Goal: Communication & Community: Participate in discussion

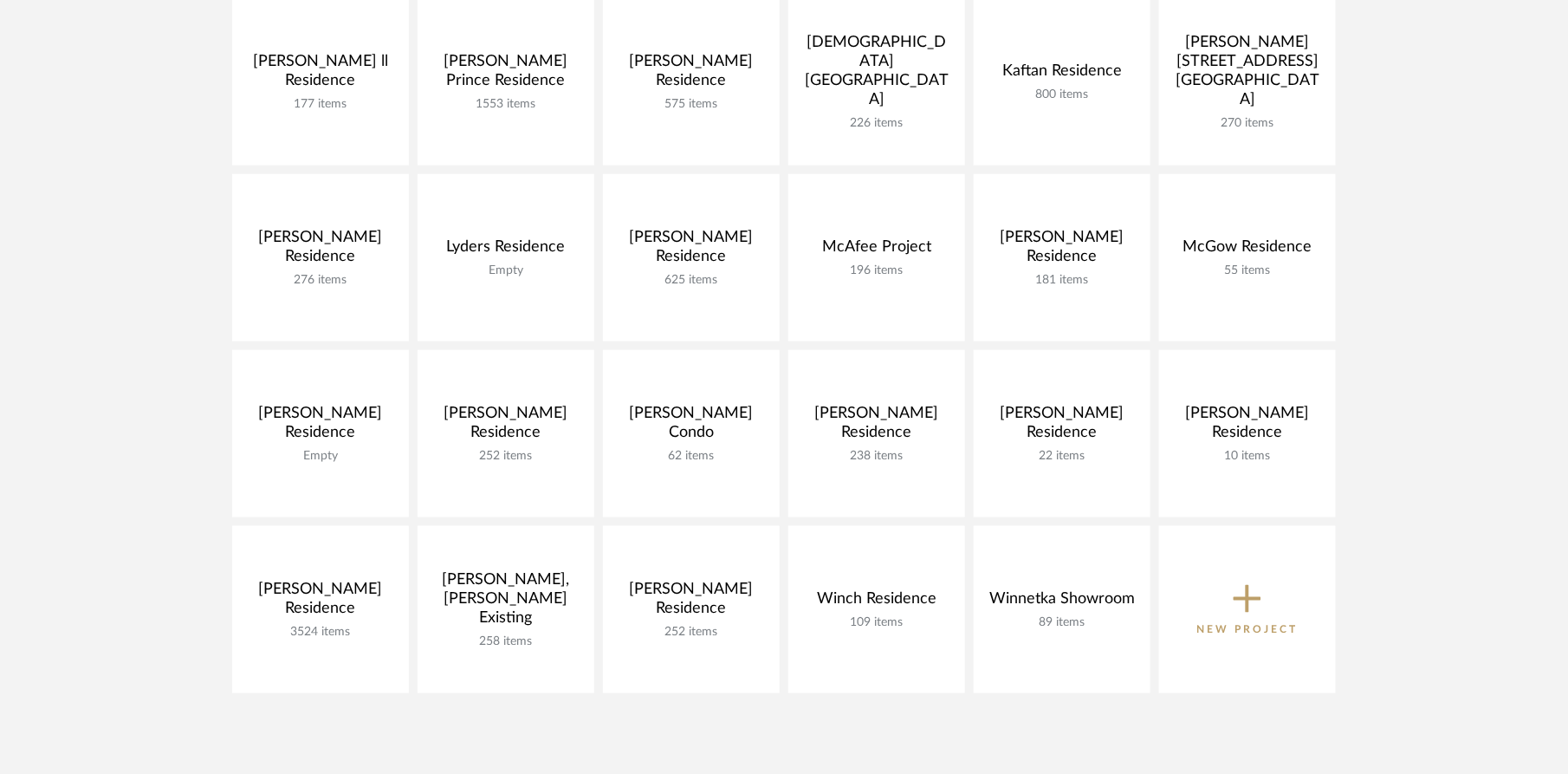
scroll to position [678, 0]
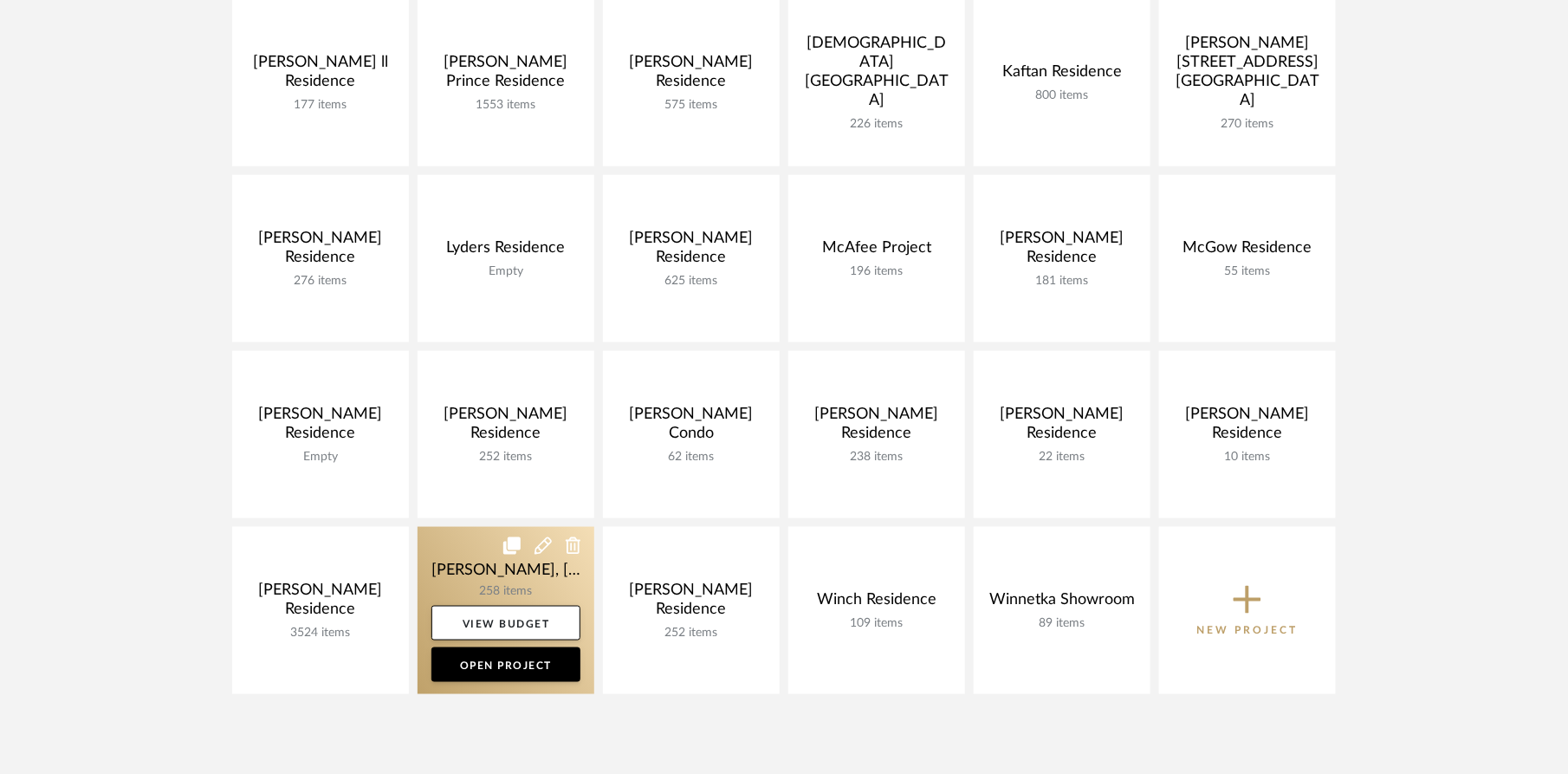
click at [439, 586] on link at bounding box center [506, 611] width 177 height 167
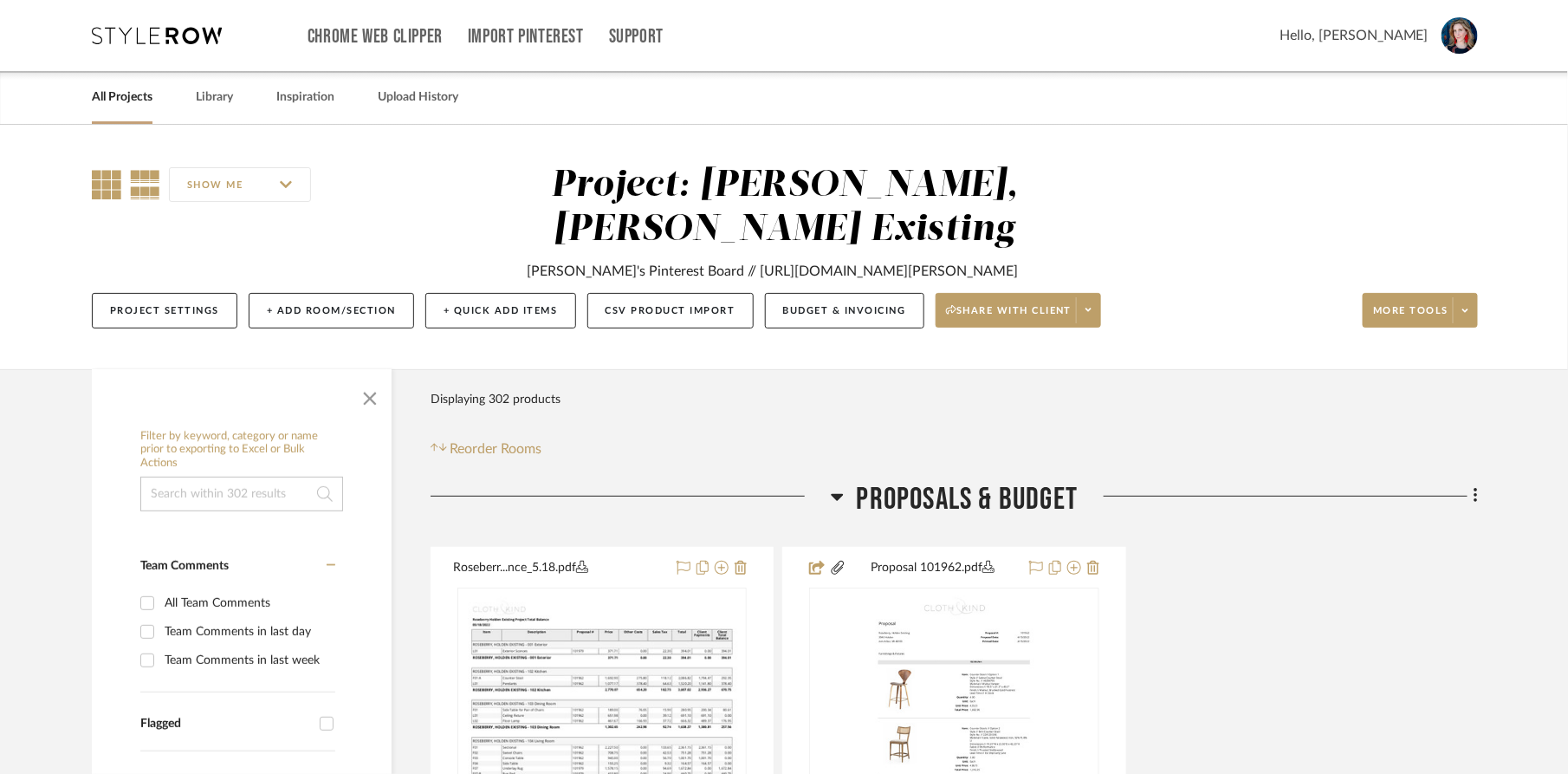
click at [104, 184] on icon at bounding box center [107, 185] width 30 height 30
click at [370, 375] on span "button" at bounding box center [370, 395] width 42 height 42
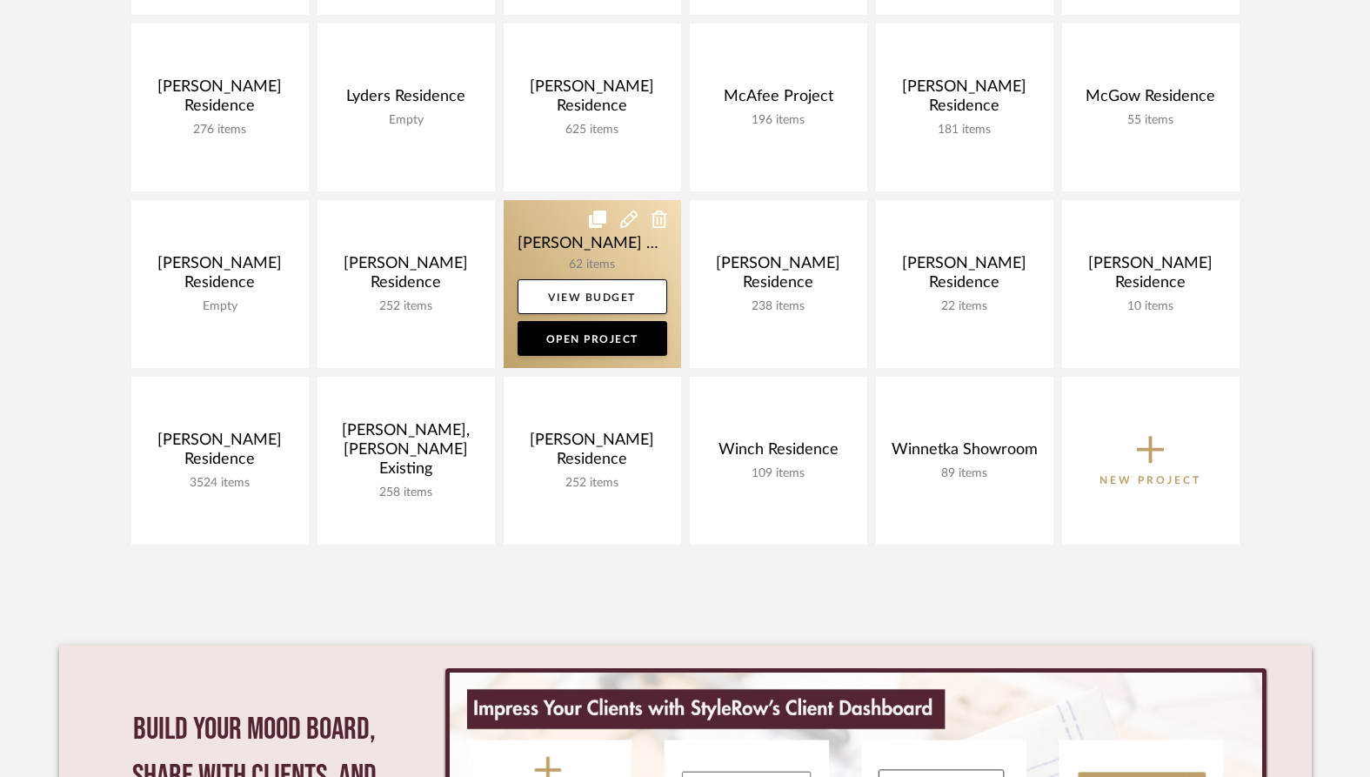
scroll to position [836, 0]
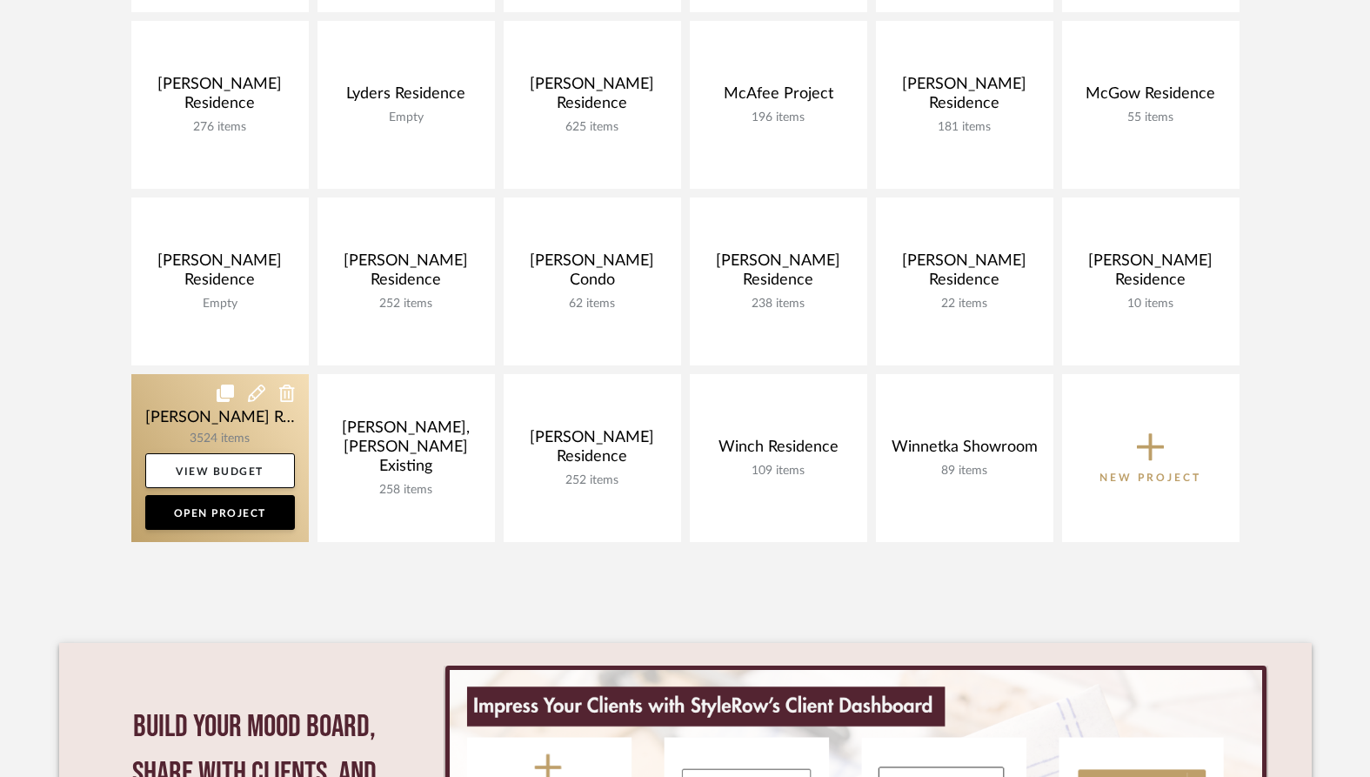
click at [201, 430] on link at bounding box center [220, 458] width 178 height 168
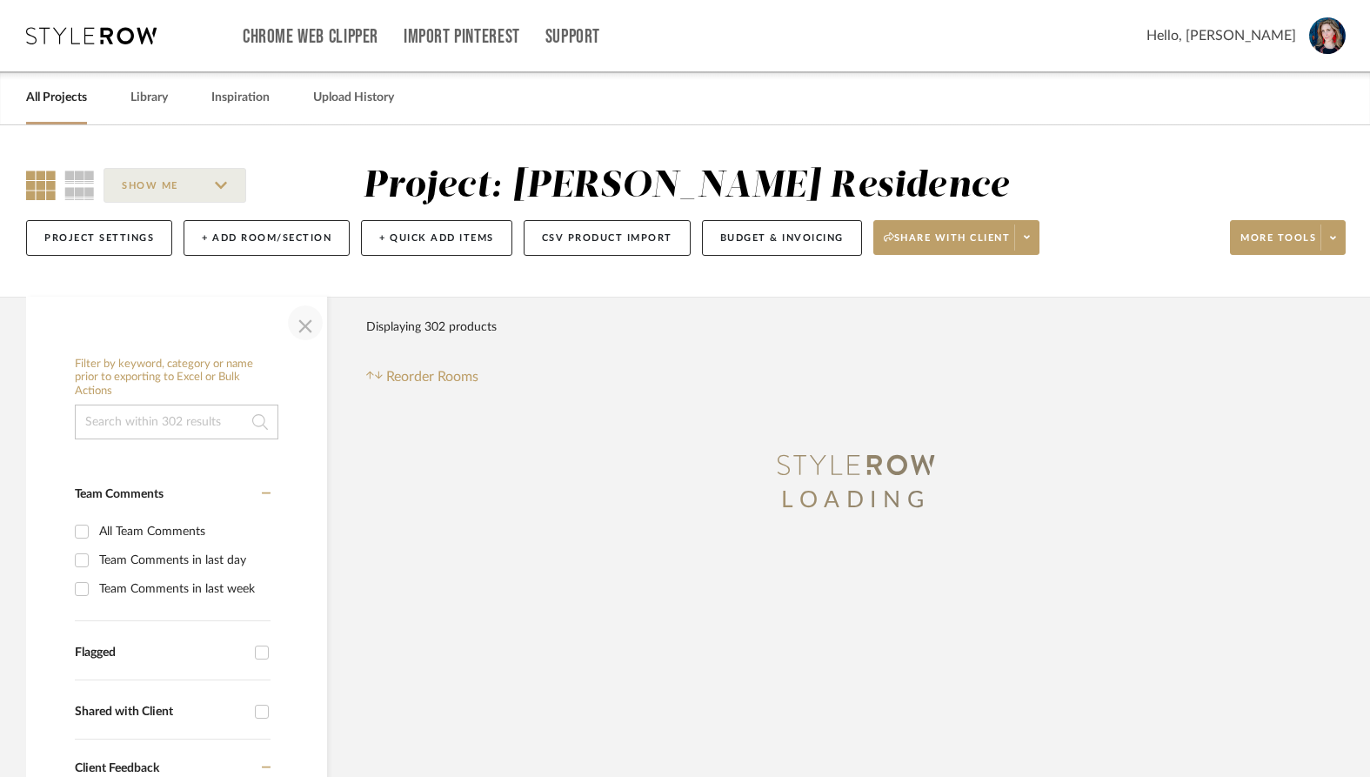
click at [308, 319] on span "button" at bounding box center [306, 323] width 42 height 42
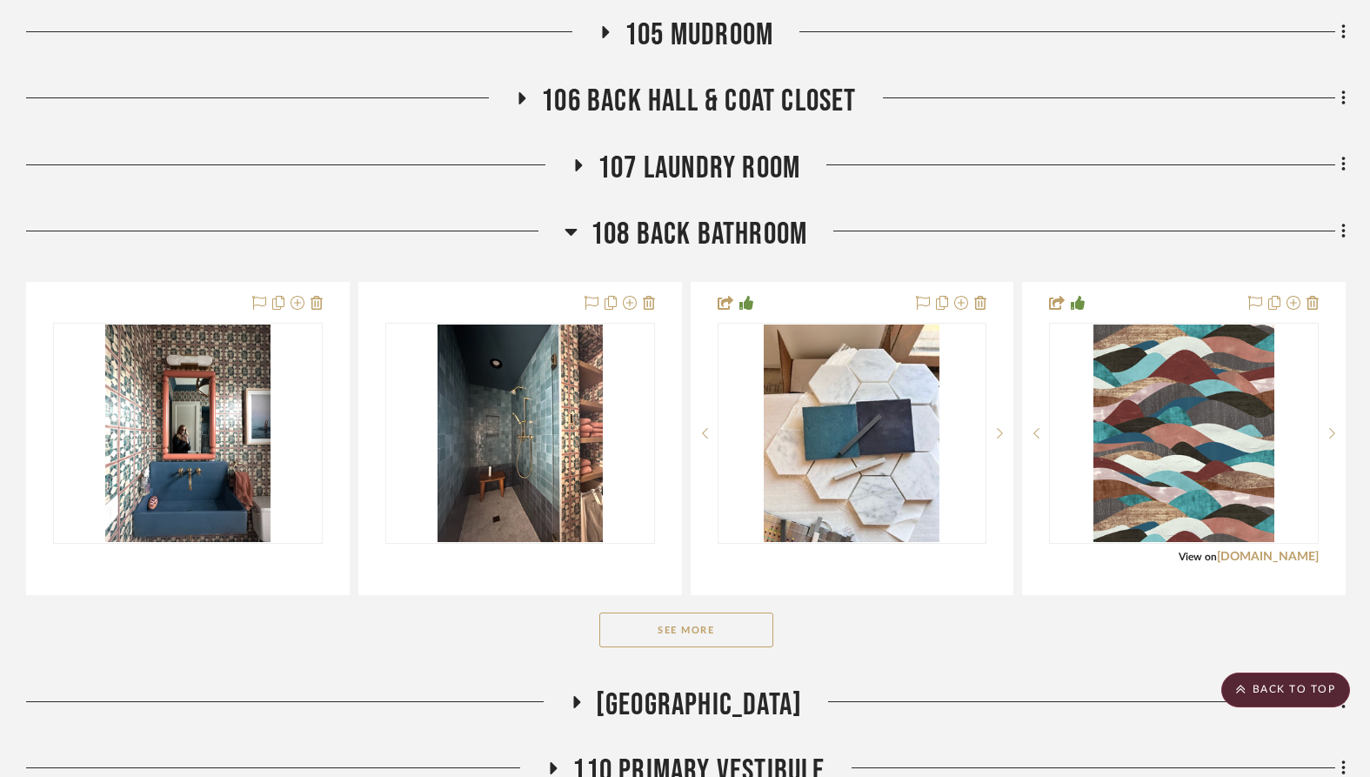
scroll to position [909, 0]
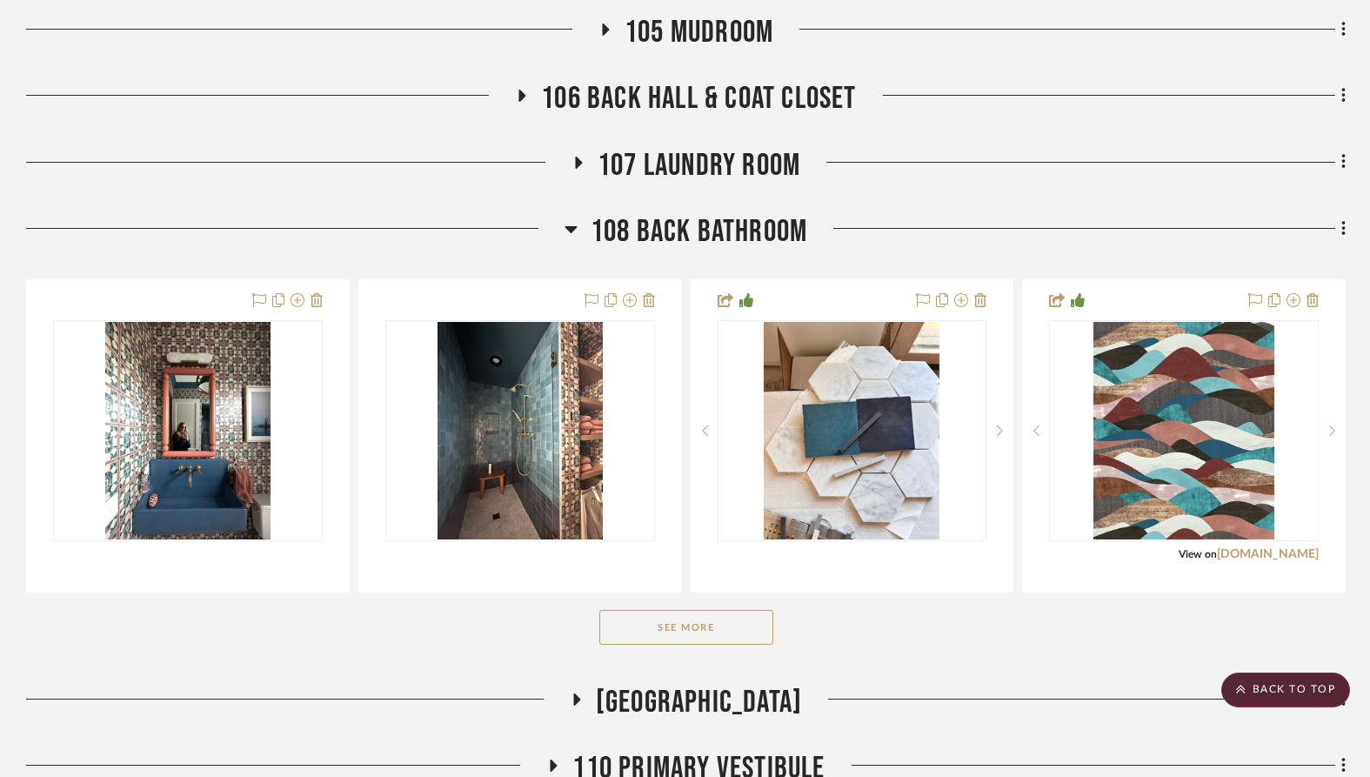
click at [666, 621] on button "See More" at bounding box center [687, 627] width 174 height 35
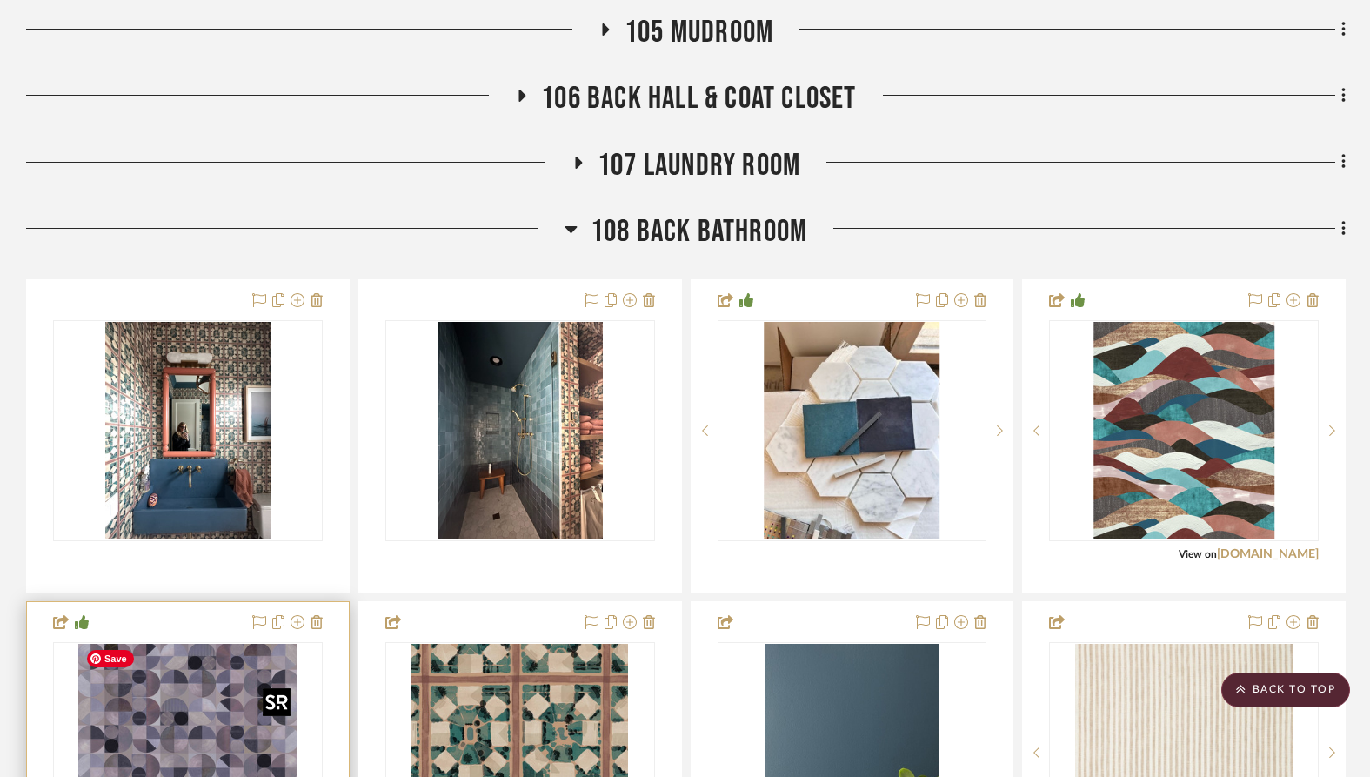
click at [175, 697] on div at bounding box center [188, 752] width 270 height 221
click at [192, 698] on img "0" at bounding box center [187, 753] width 218 height 218
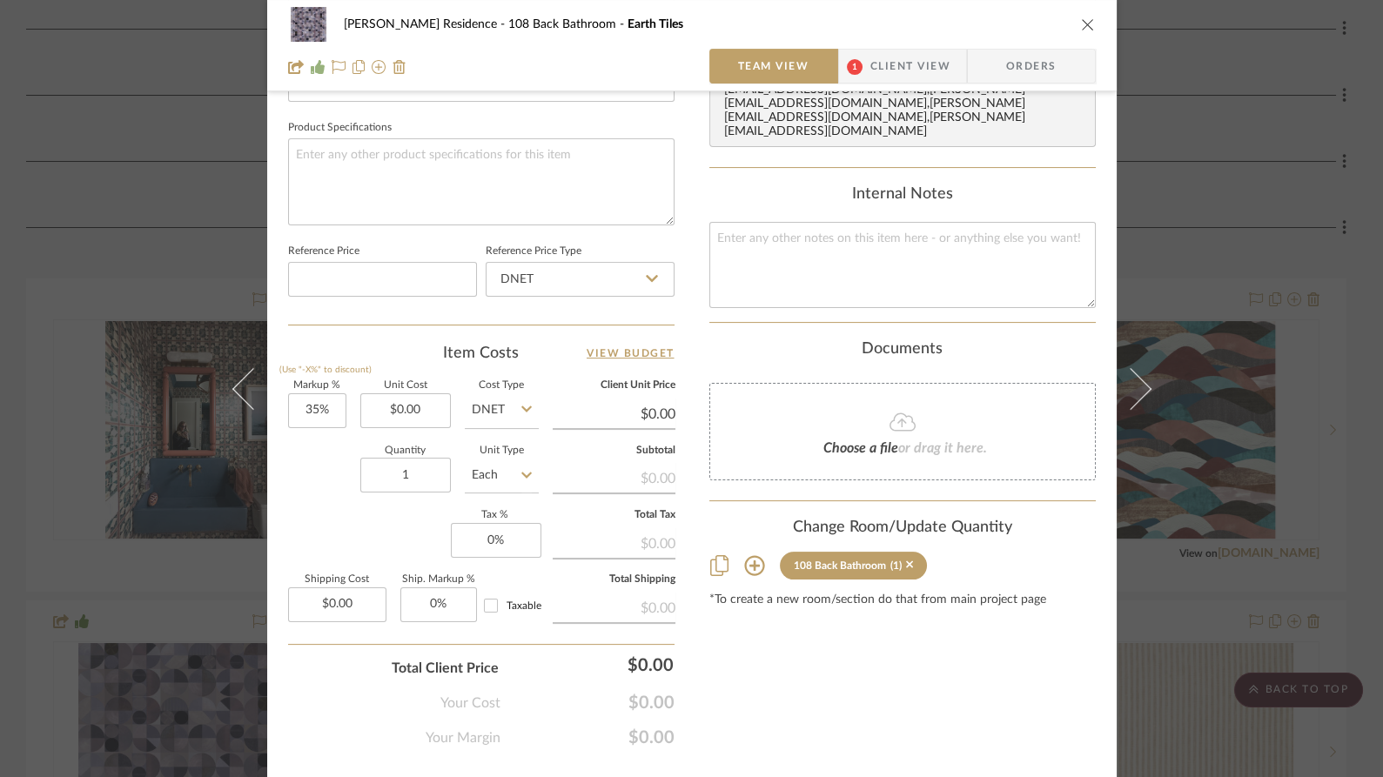
scroll to position [840, 0]
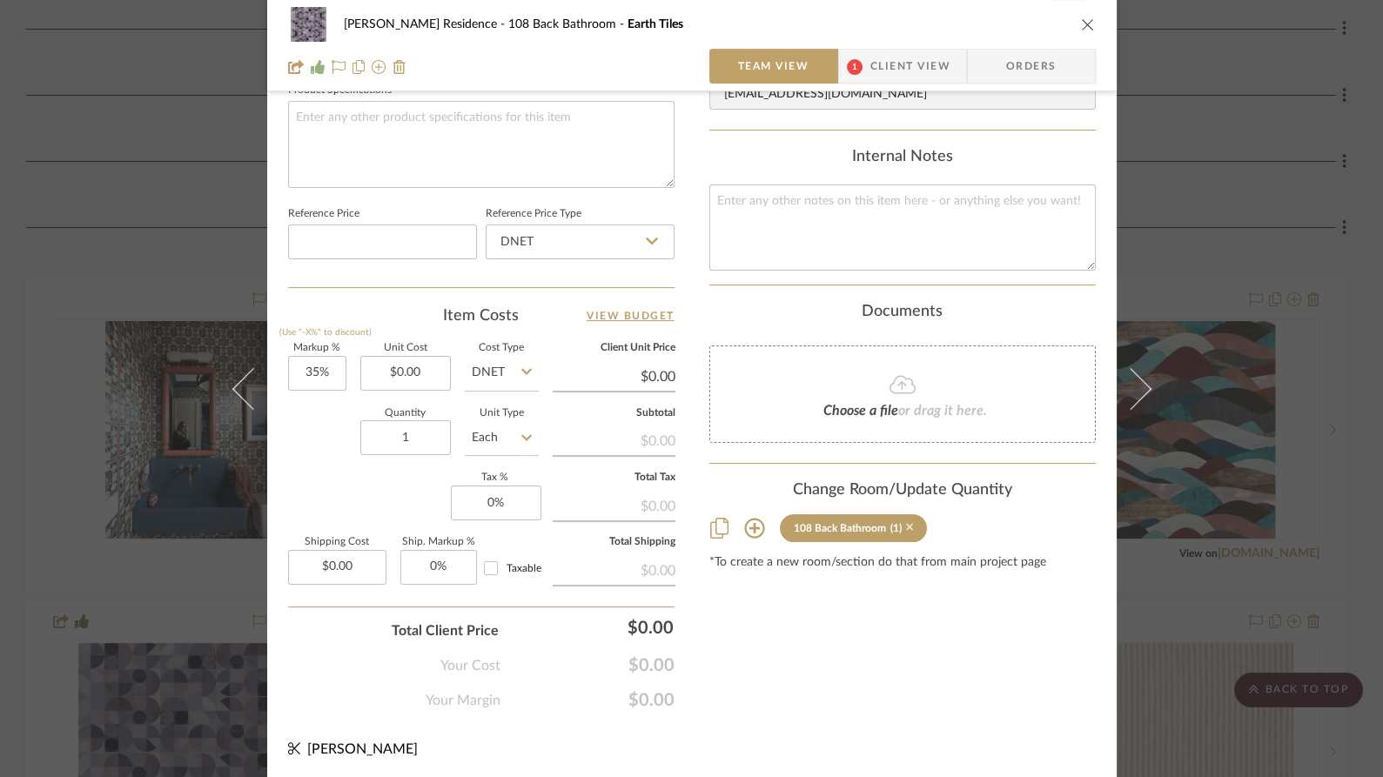
click at [906, 524] on icon at bounding box center [910, 528] width 8 height 8
click at [1083, 25] on icon "close" at bounding box center [1088, 24] width 14 height 14
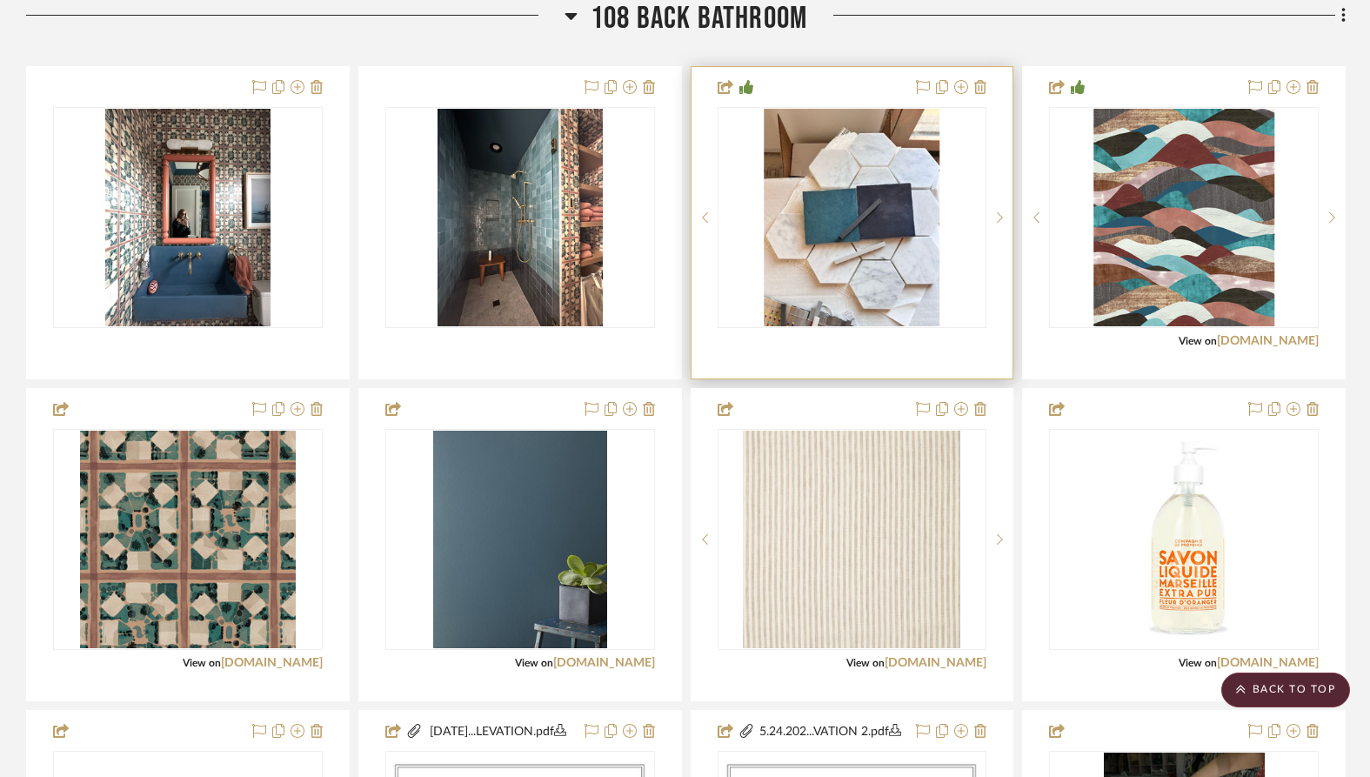
scroll to position [1140, 0]
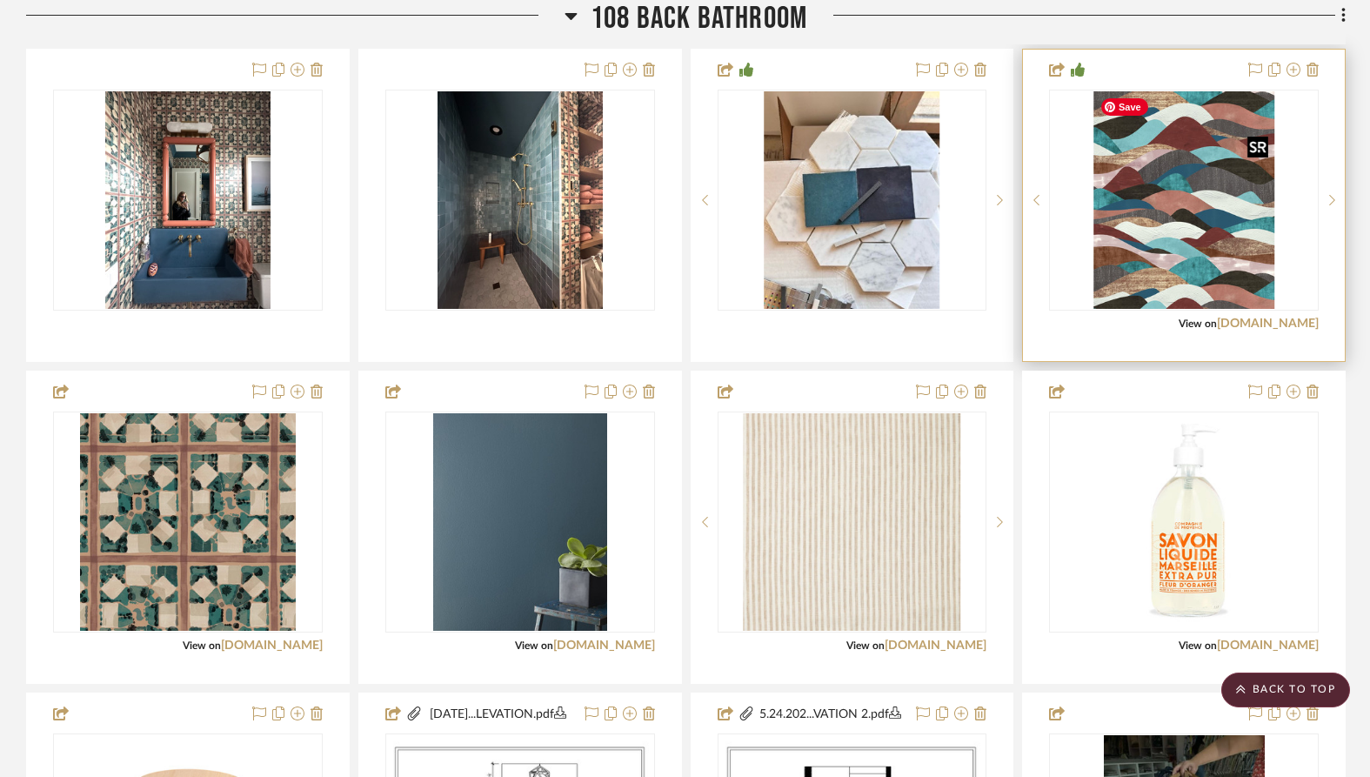
click at [1236, 253] on img "0" at bounding box center [1185, 200] width 182 height 218
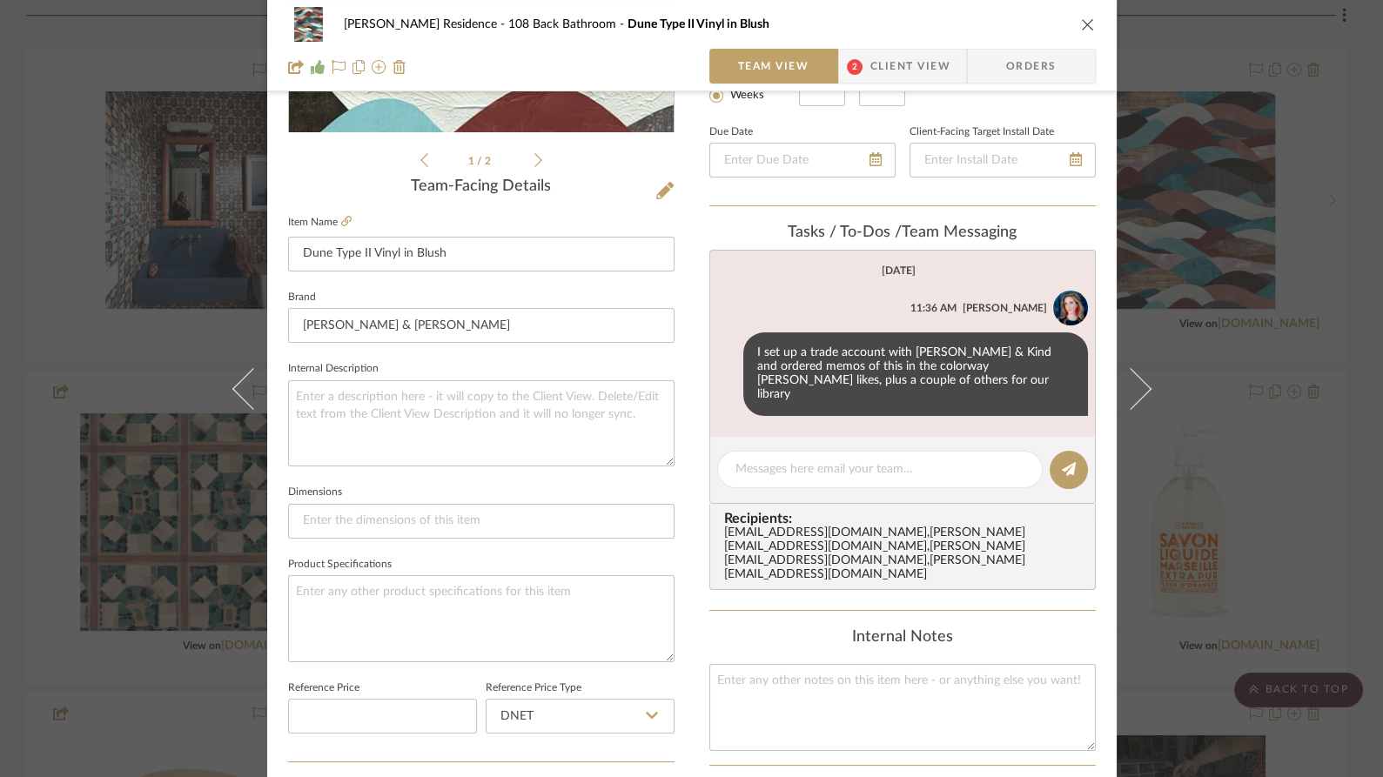
scroll to position [372, 0]
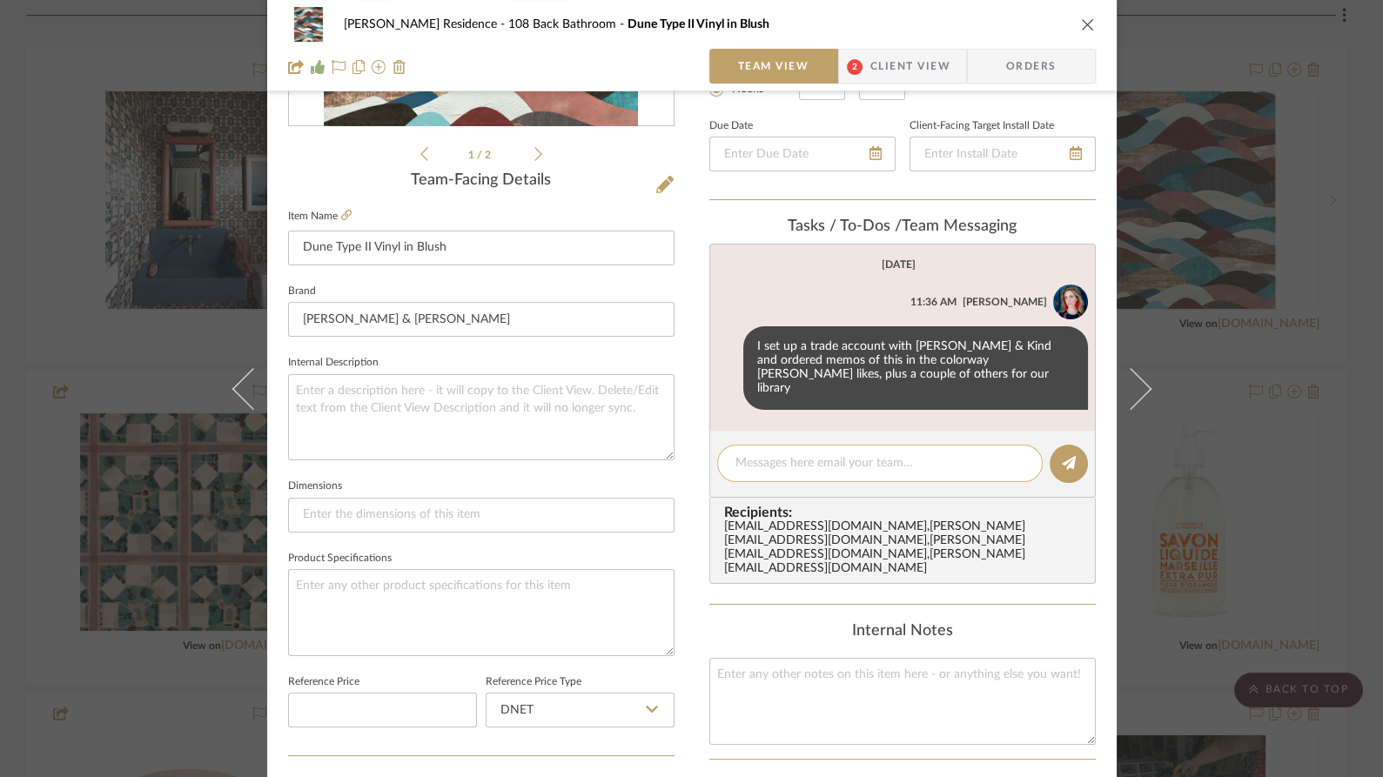
click at [774, 454] on textarea at bounding box center [879, 463] width 289 height 18
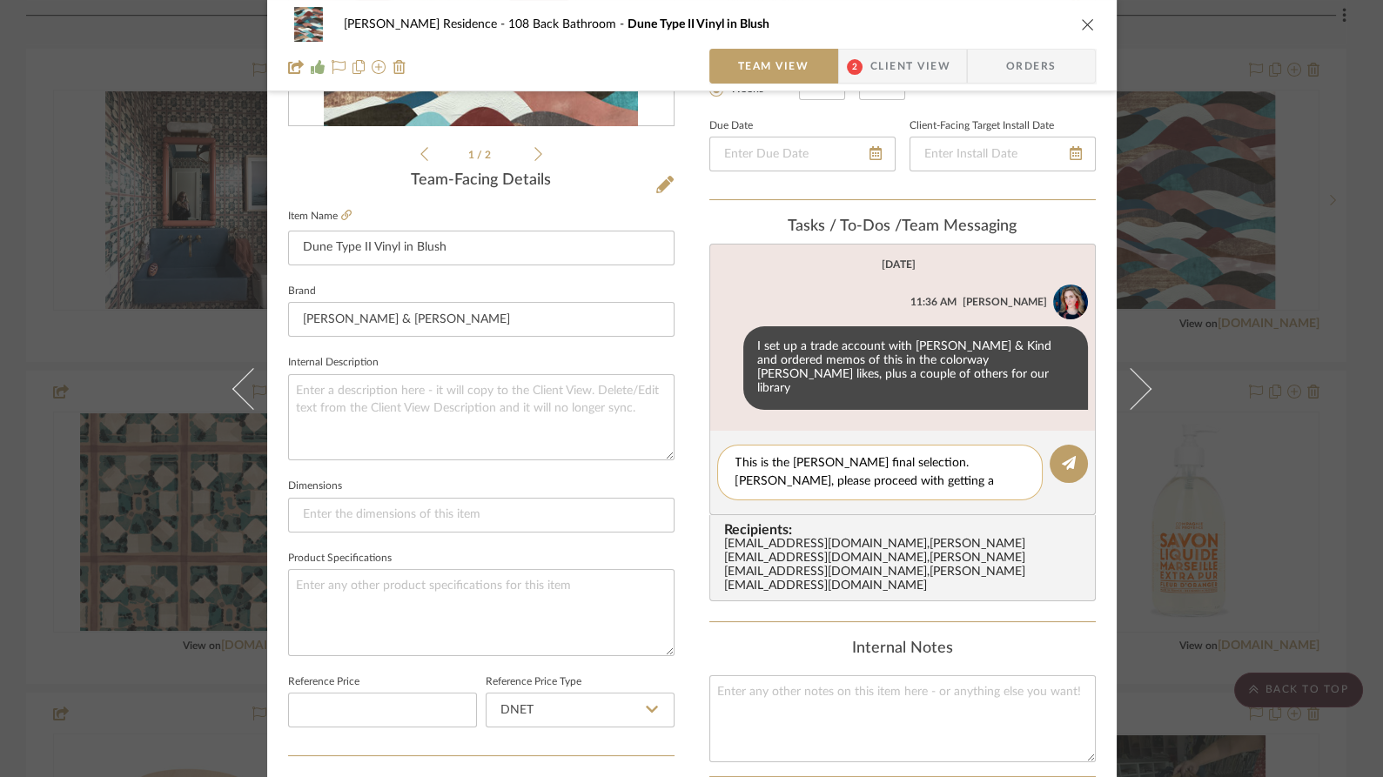
scroll to position [0, 0]
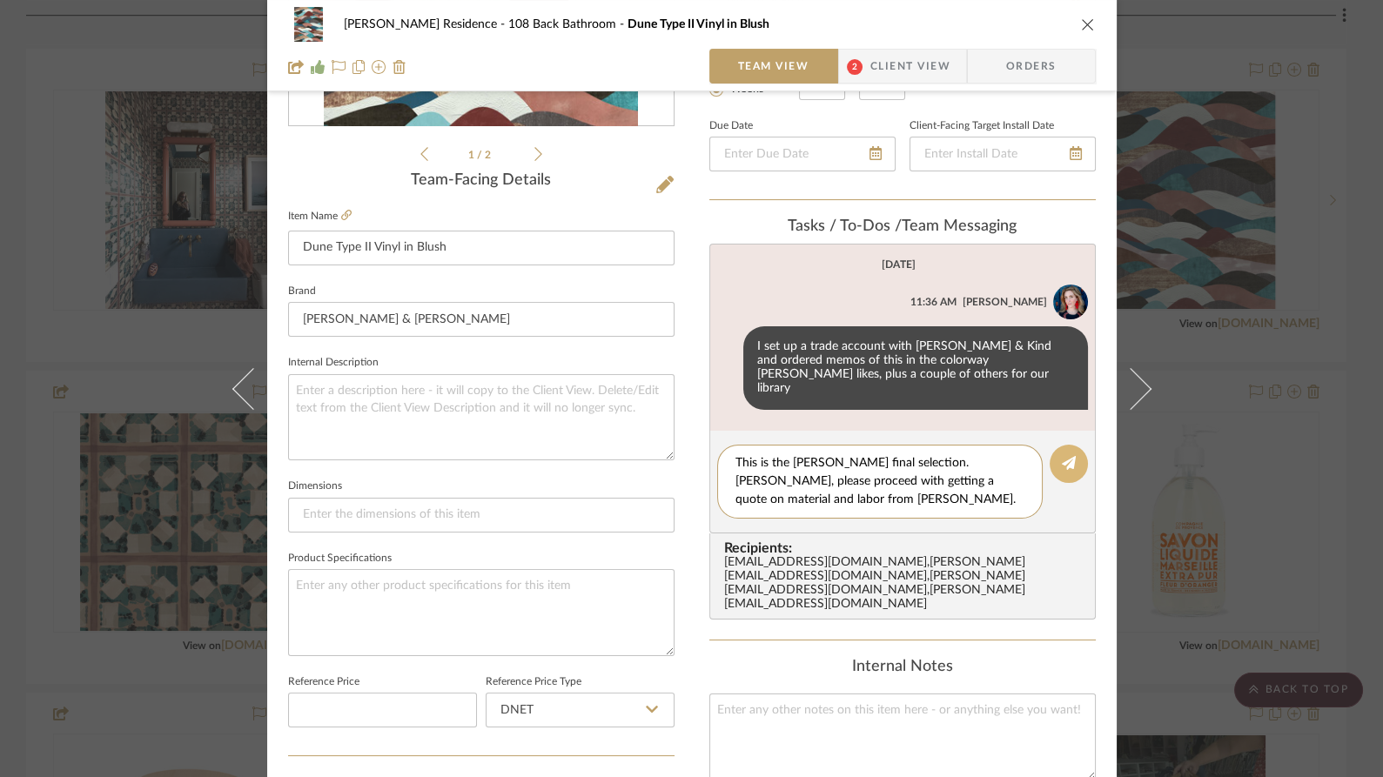
type textarea "This is the [PERSON_NAME] final selection. [PERSON_NAME], please proceed with g…"
click at [1064, 456] on icon at bounding box center [1069, 463] width 14 height 14
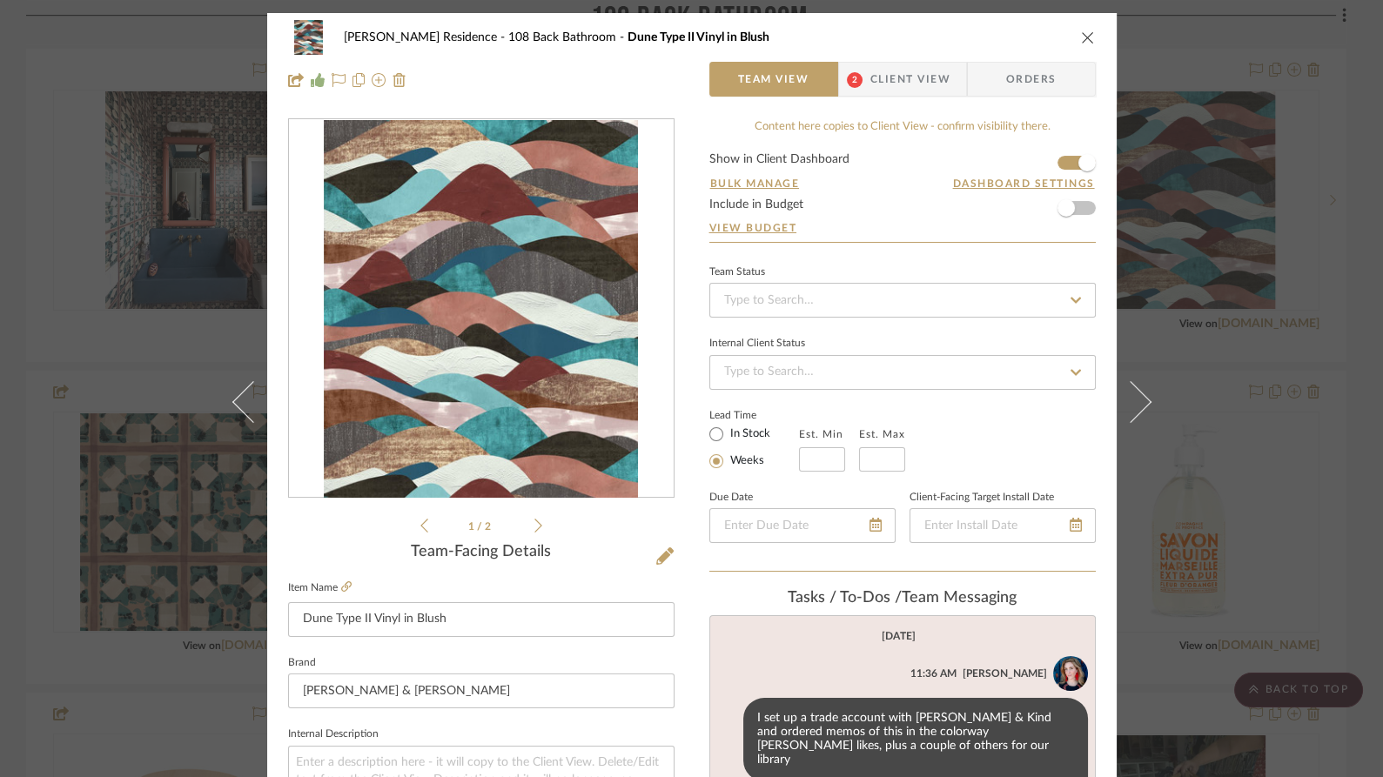
click at [901, 72] on span "Client View" at bounding box center [910, 79] width 80 height 35
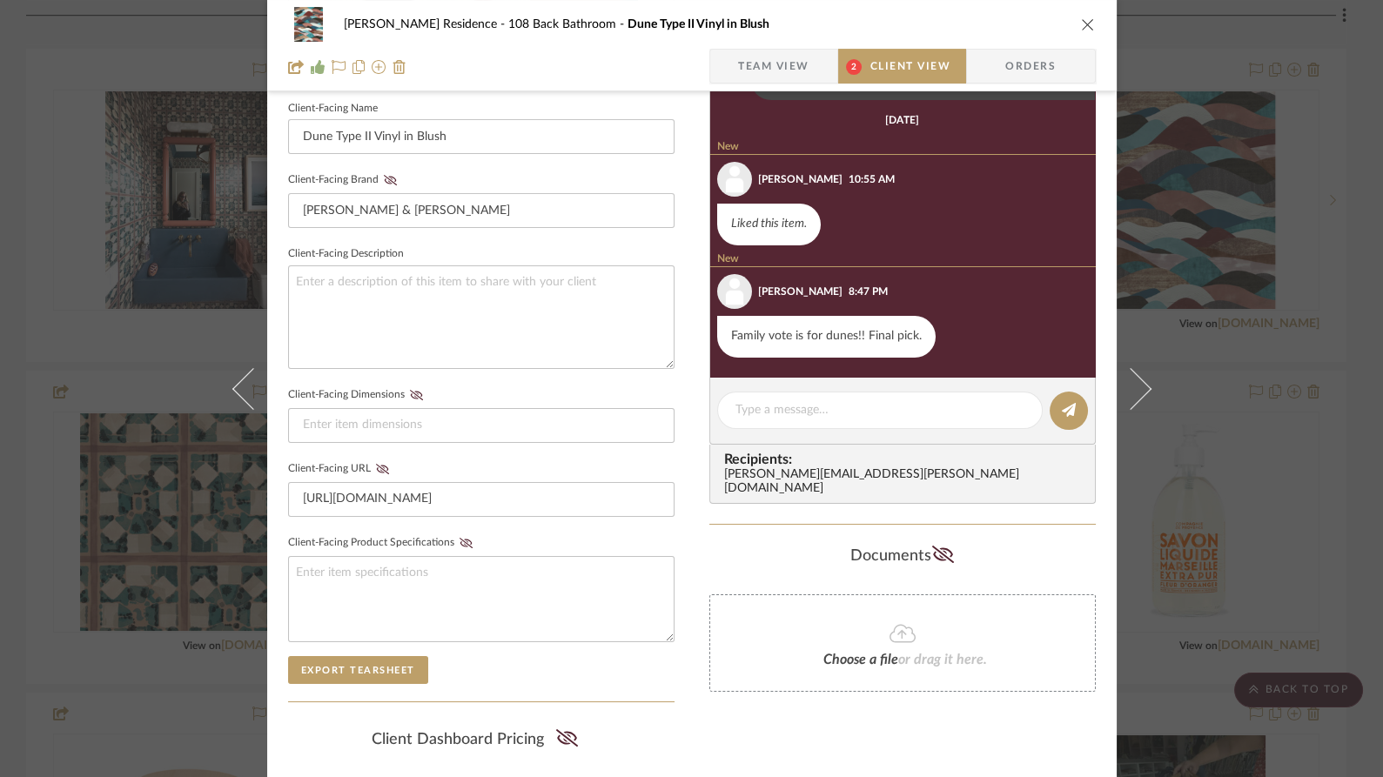
scroll to position [516, 0]
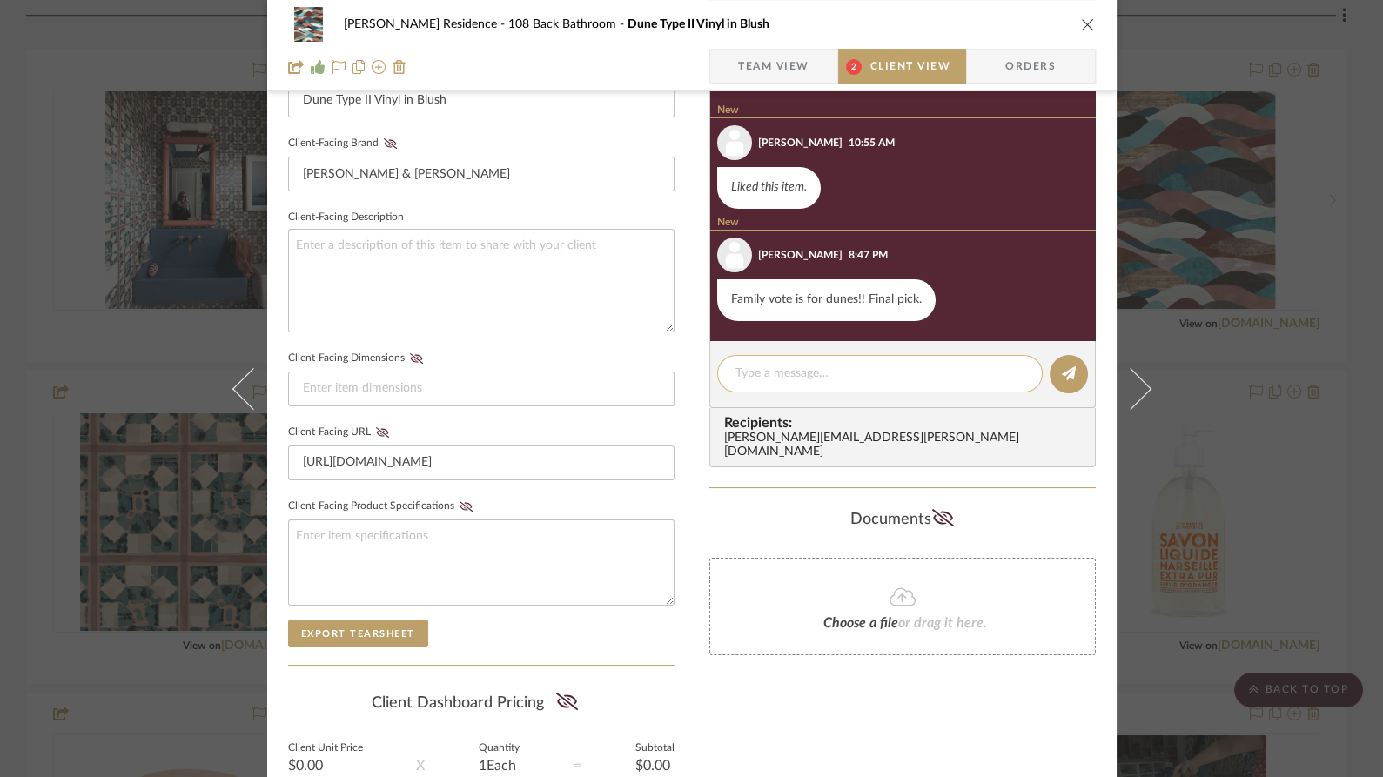
click at [807, 379] on textarea at bounding box center [879, 374] width 289 height 18
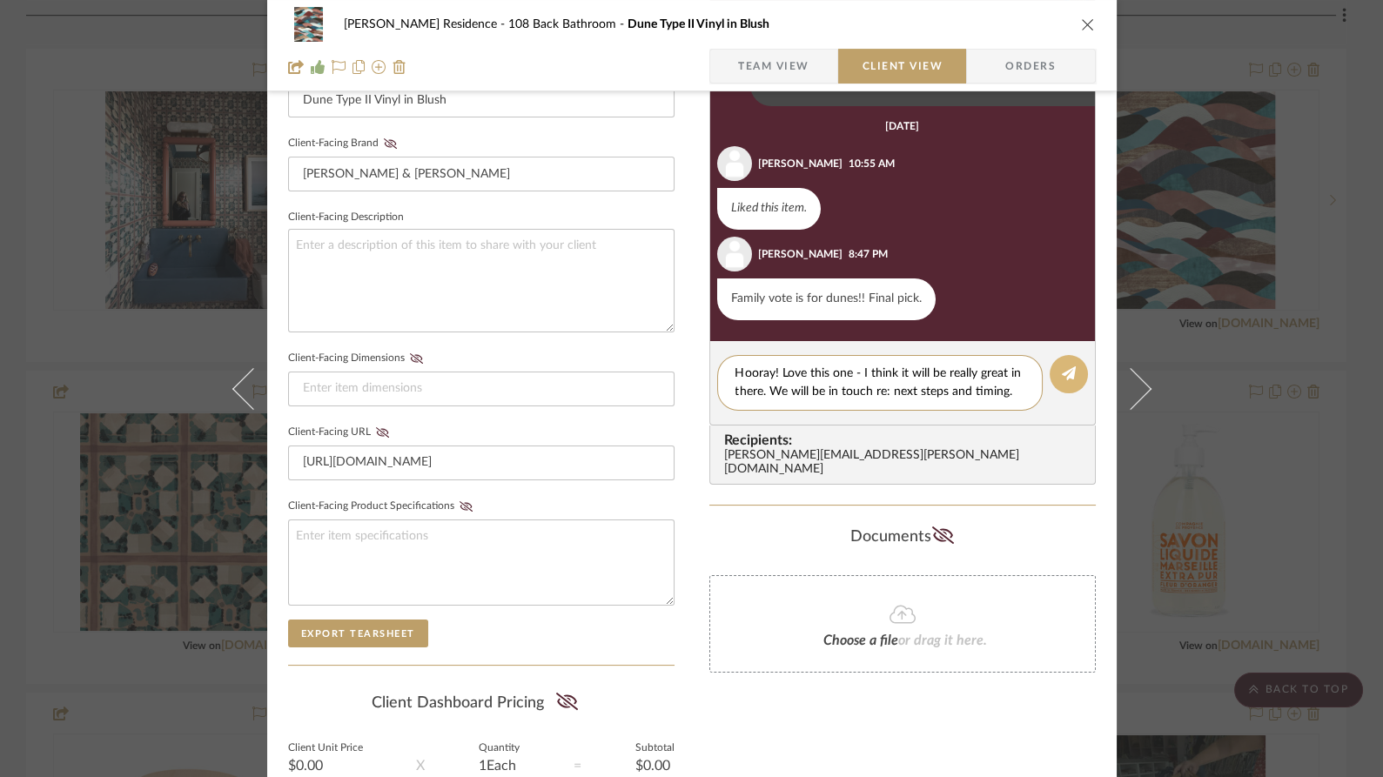
scroll to position [0, 0]
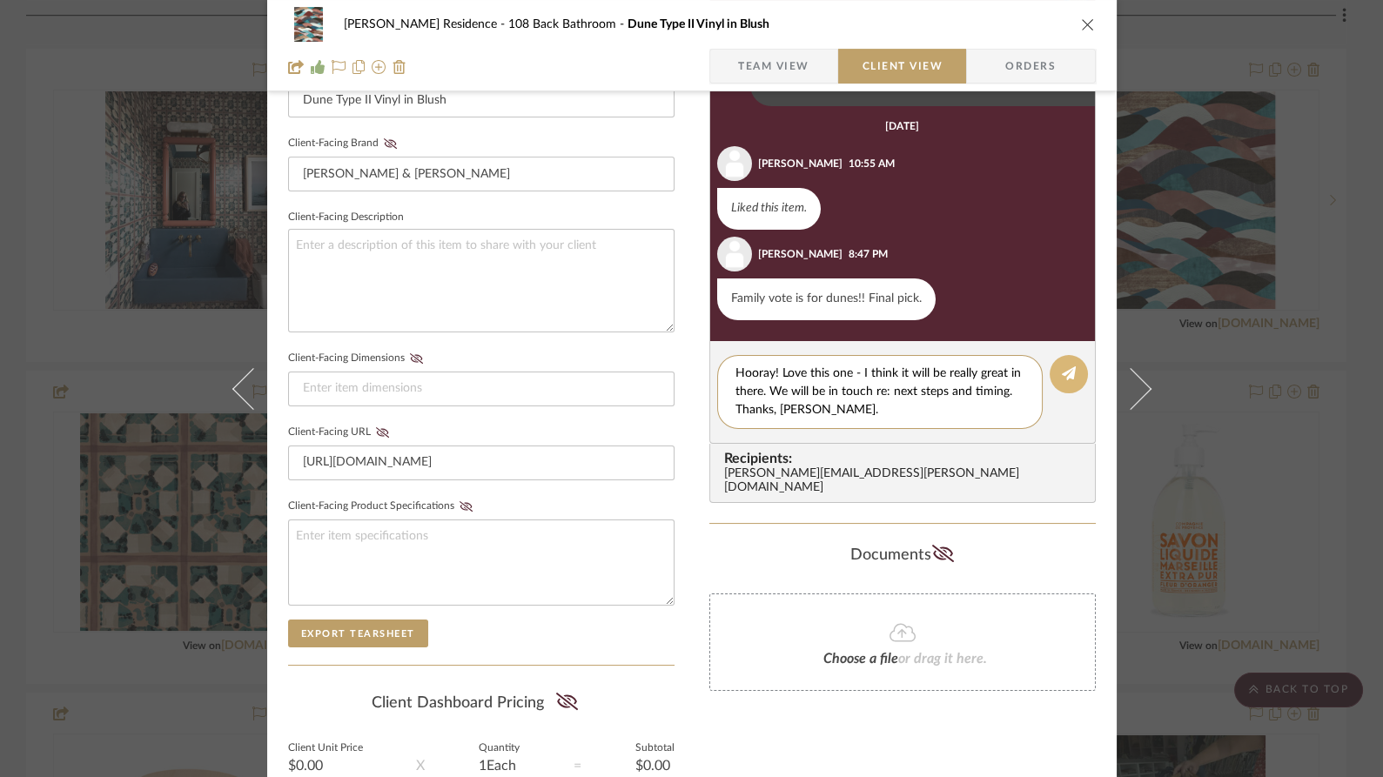
type textarea "Hooray! Love this one - I think it will be really great in there. We will be in…"
click at [1062, 376] on icon at bounding box center [1069, 373] width 14 height 14
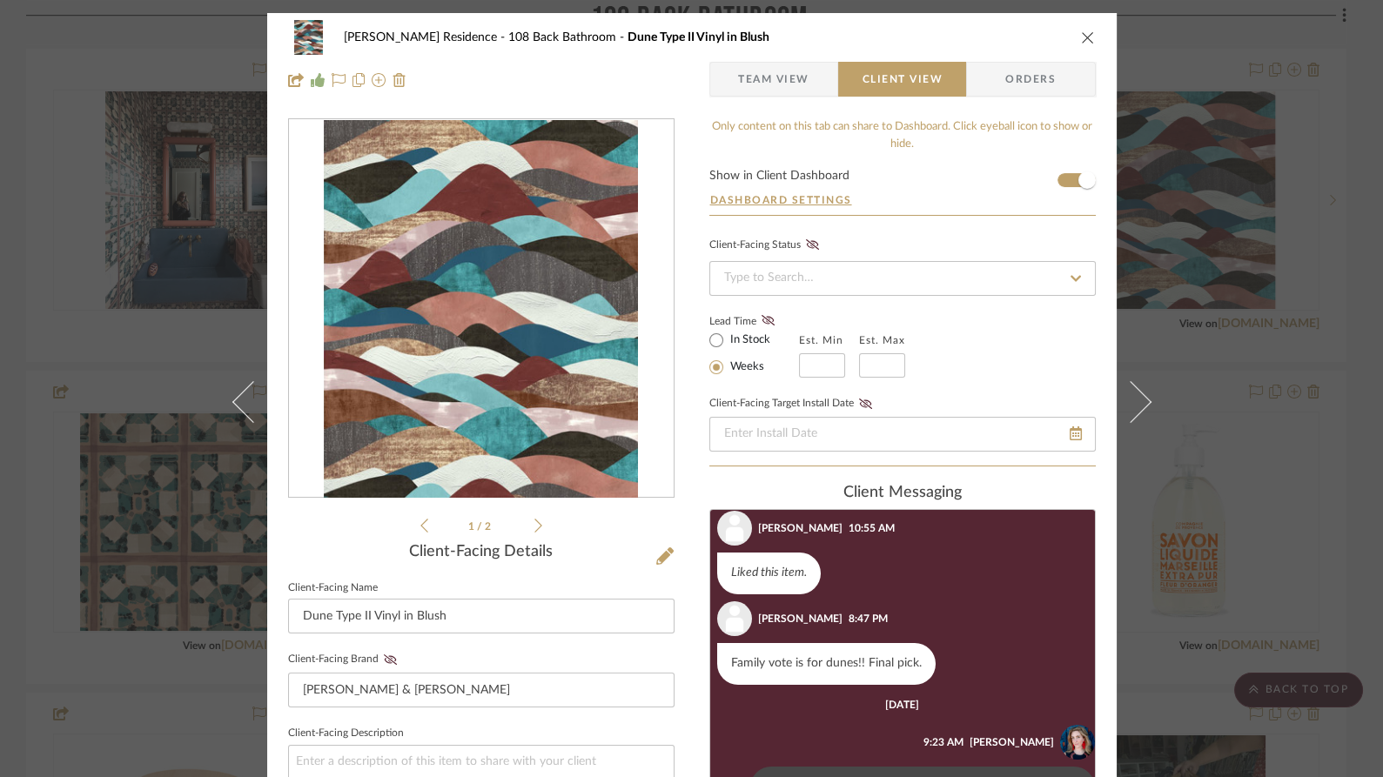
click at [1082, 35] on icon "close" at bounding box center [1088, 37] width 14 height 14
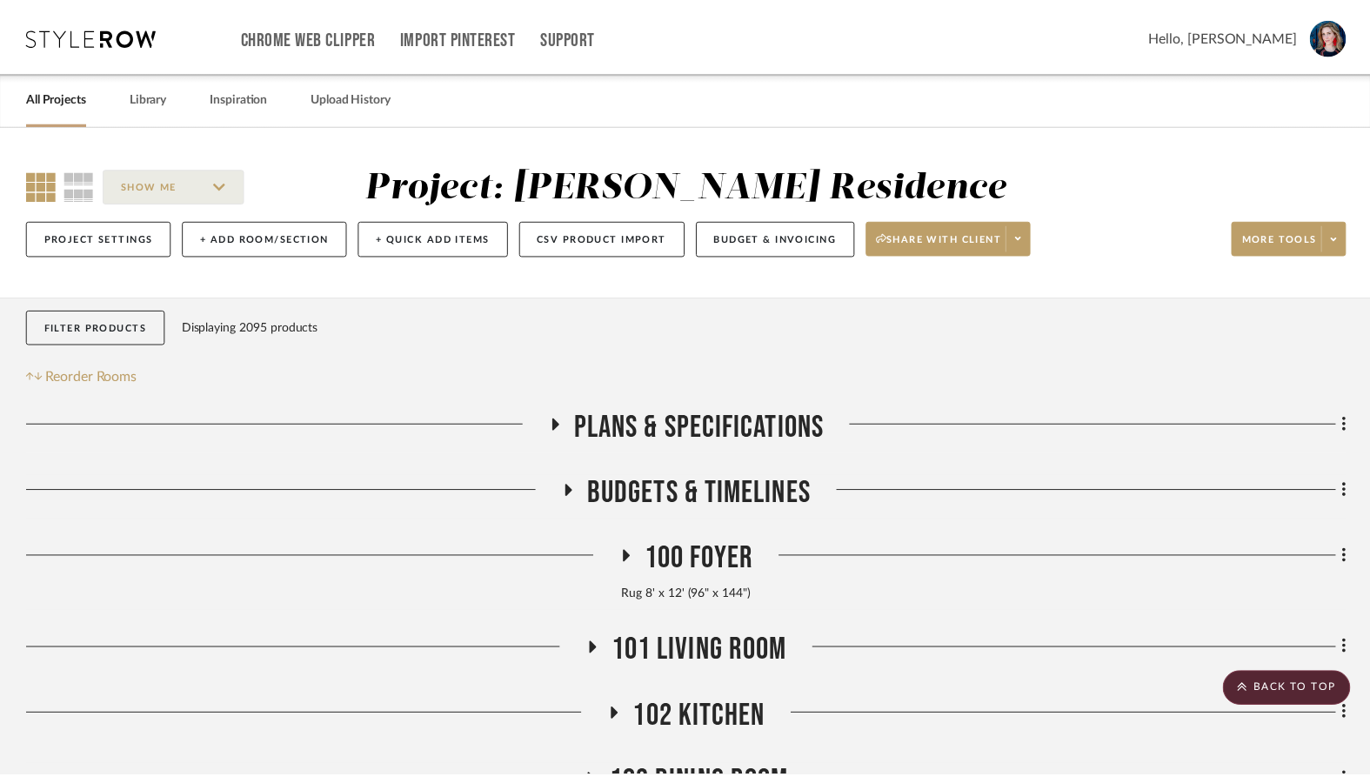
scroll to position [1140, 0]
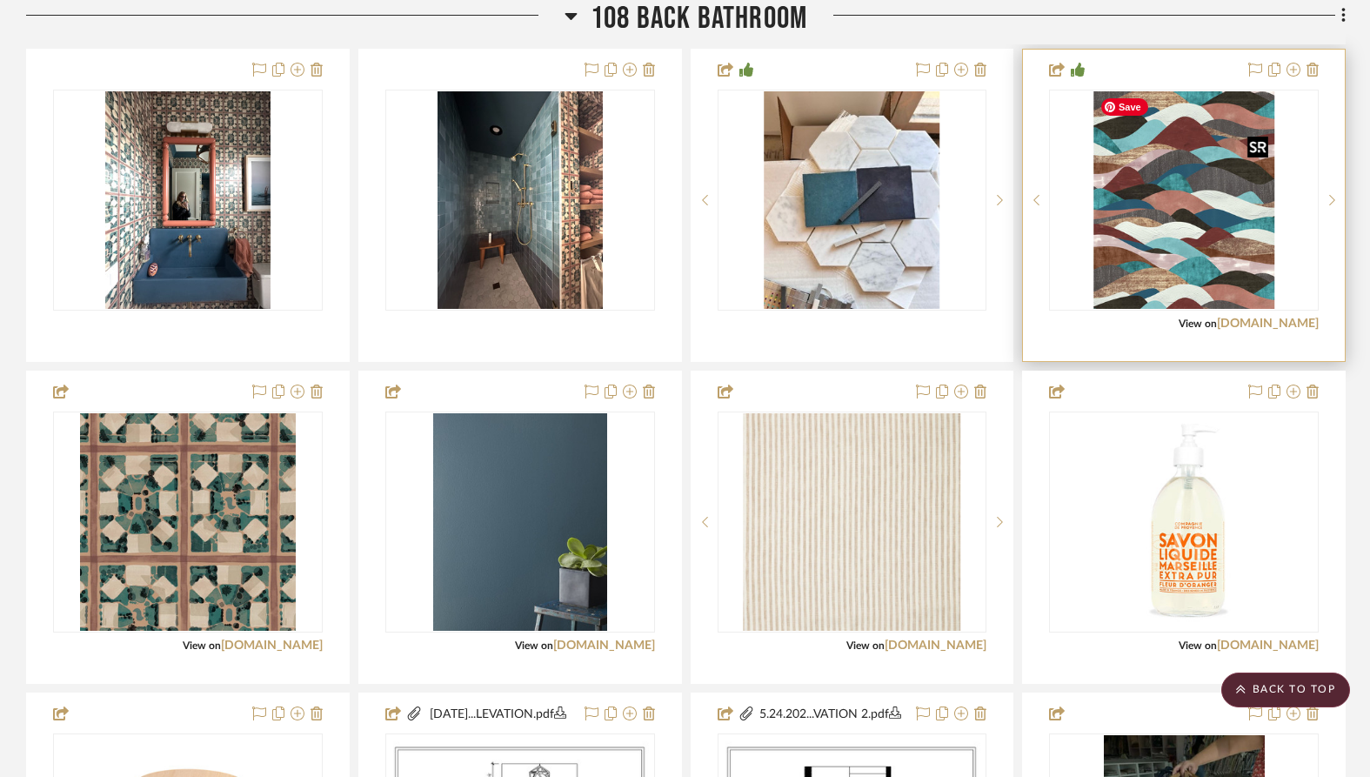
click at [1176, 199] on img "0" at bounding box center [1185, 200] width 182 height 218
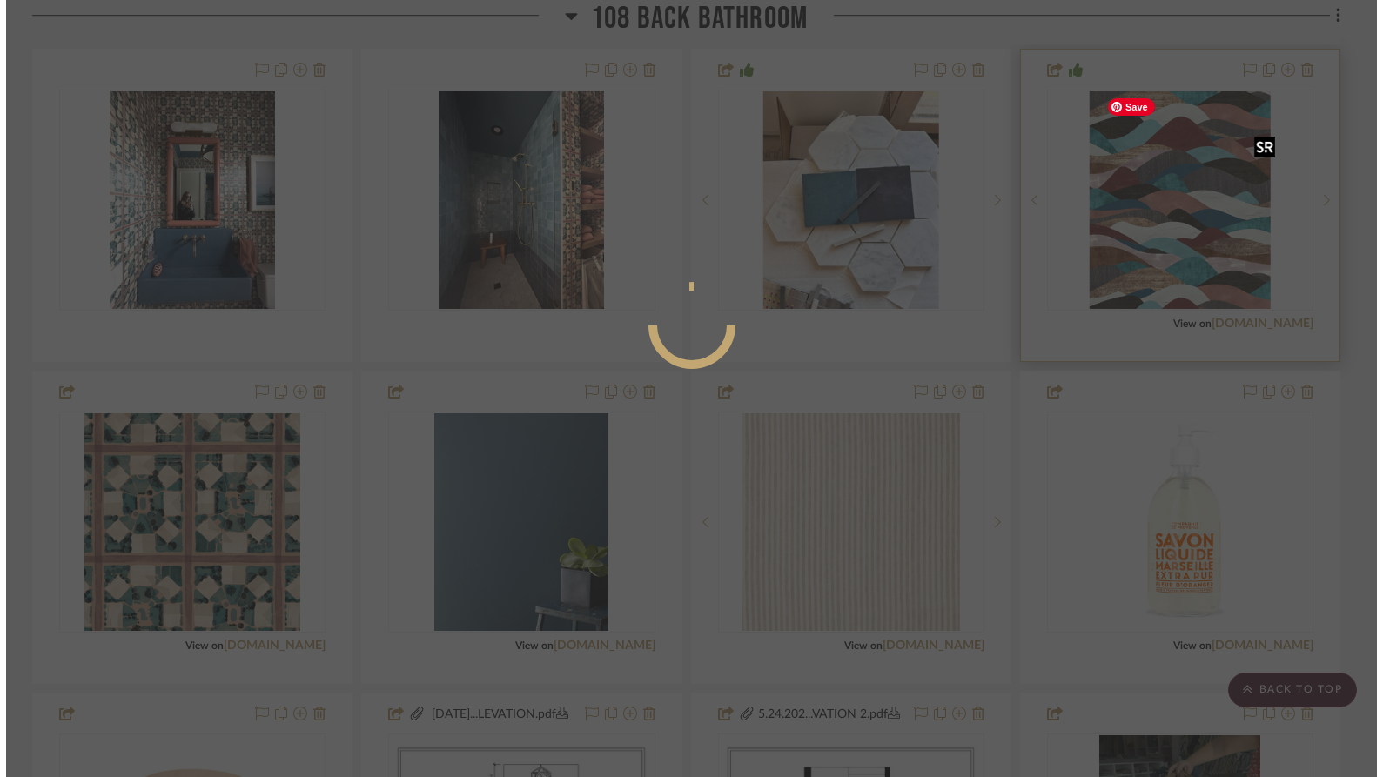
scroll to position [0, 0]
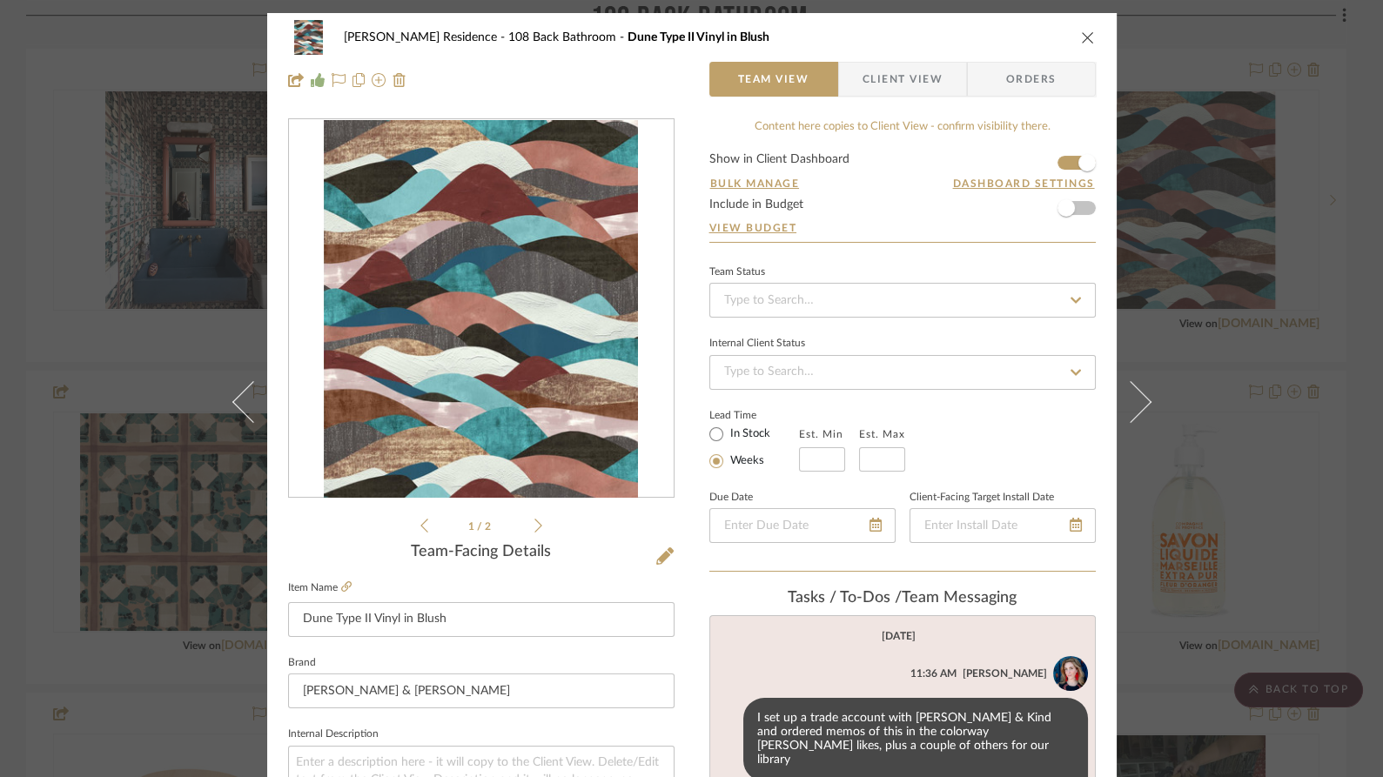
click at [884, 71] on span "Client View" at bounding box center [902, 79] width 80 height 35
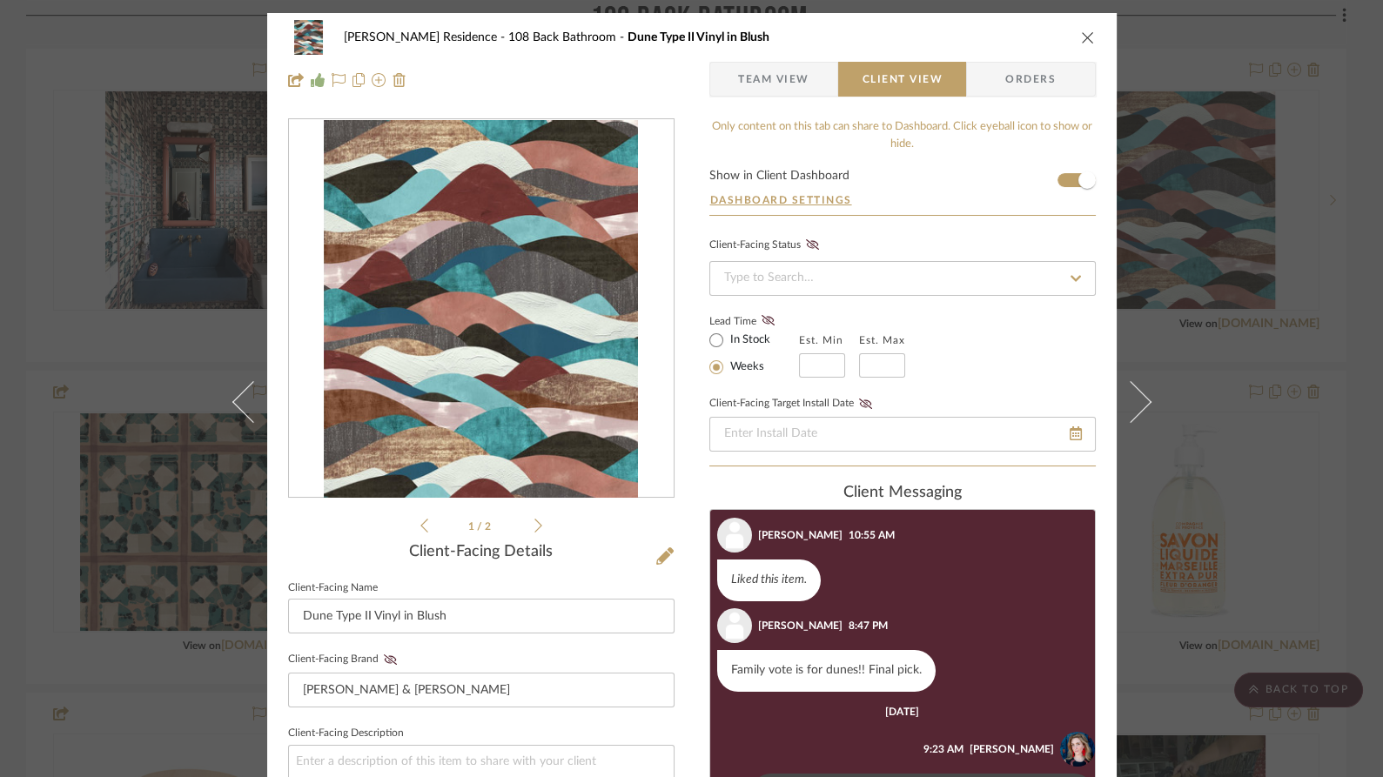
scroll to position [191, 0]
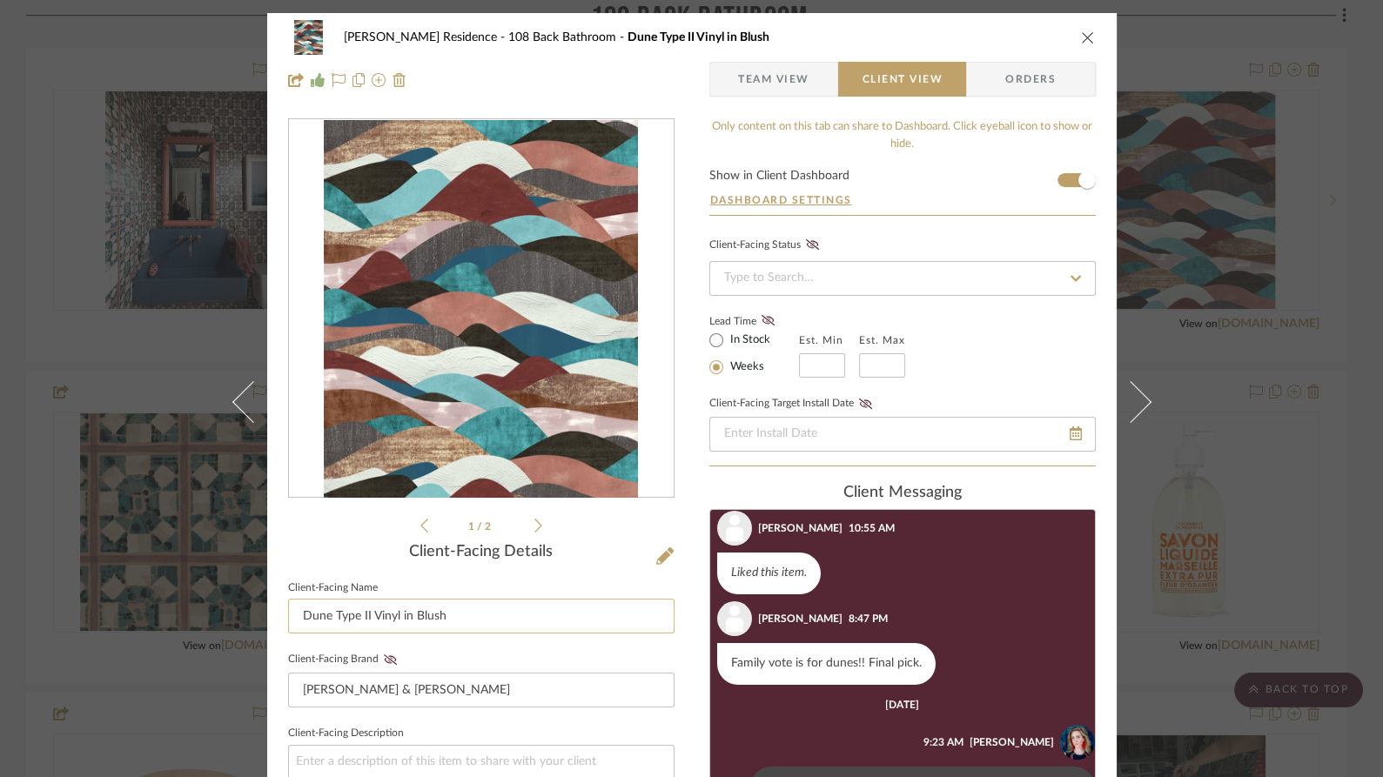
click at [291, 619] on input "Dune Type II Vinyl in Blush" at bounding box center [481, 616] width 386 height 35
type input "Final Replacement Selection: Dune Type II Vinyl in Blush"
click at [1082, 33] on icon "close" at bounding box center [1088, 37] width 14 height 14
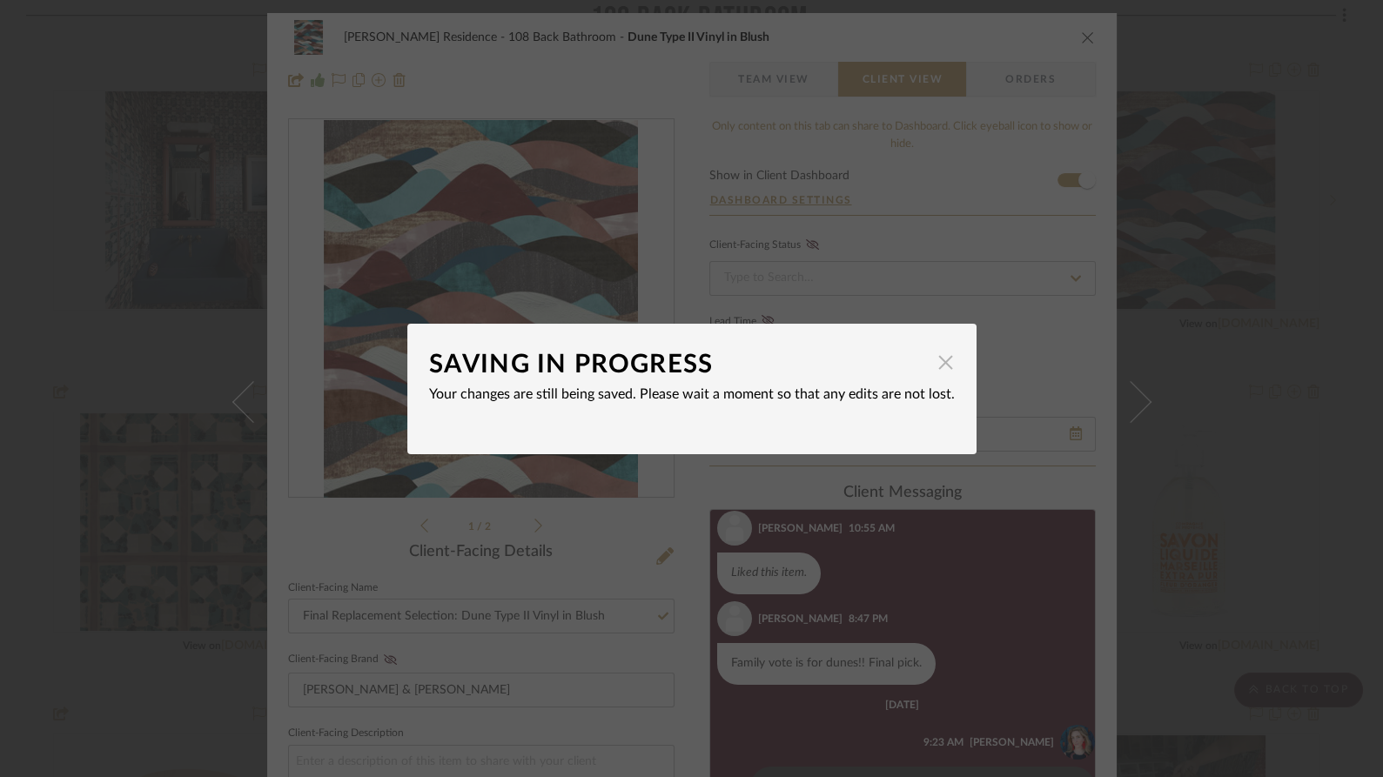
click at [942, 367] on span "button" at bounding box center [945, 362] width 35 height 35
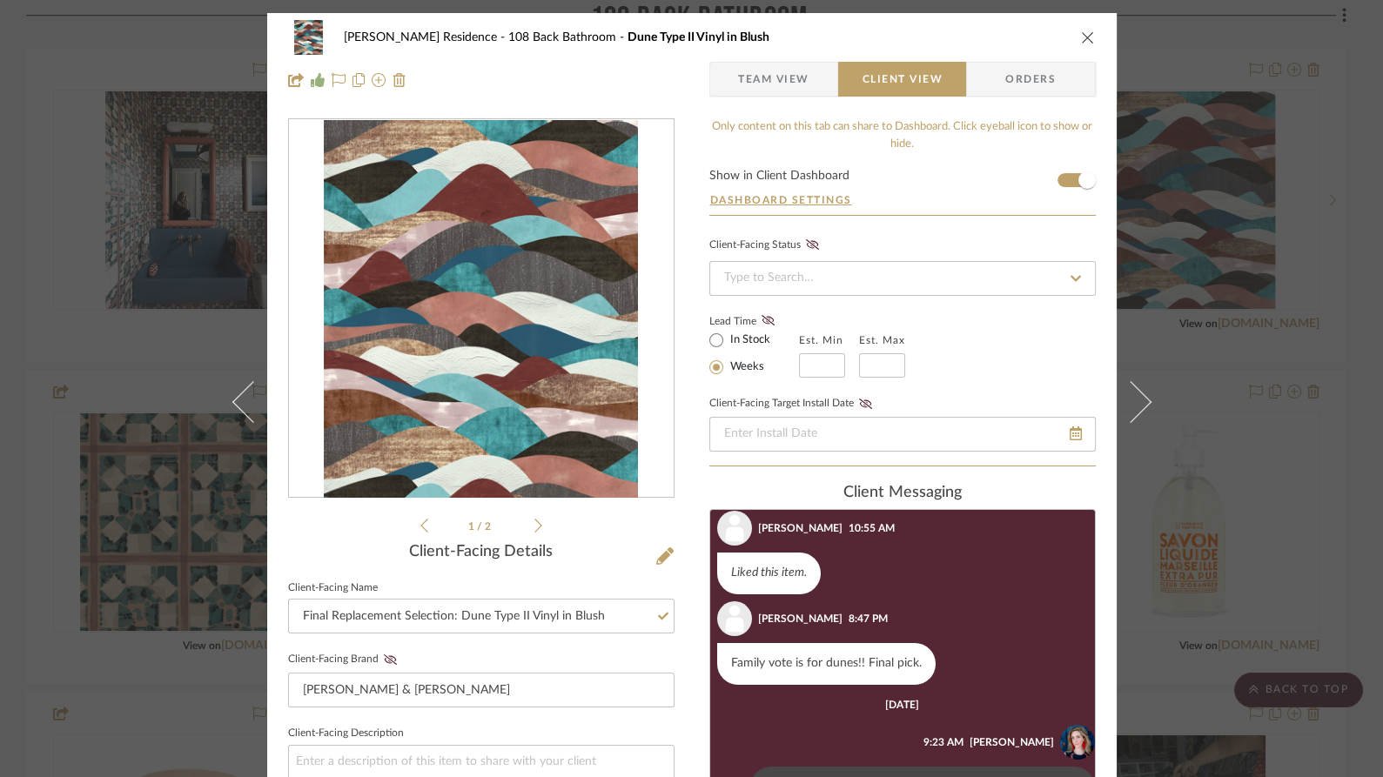
click at [1081, 41] on icon "close" at bounding box center [1088, 37] width 14 height 14
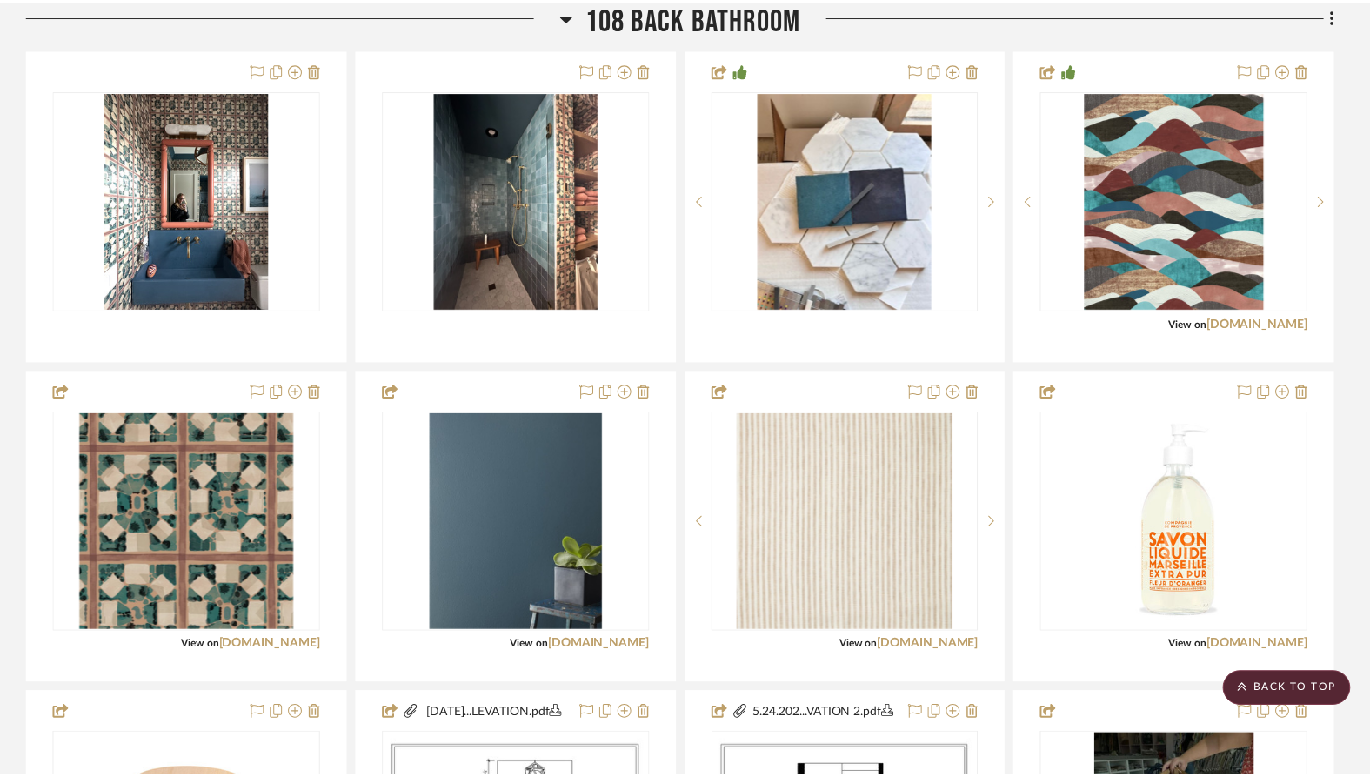
scroll to position [1140, 0]
